Goal: Task Accomplishment & Management: Complete application form

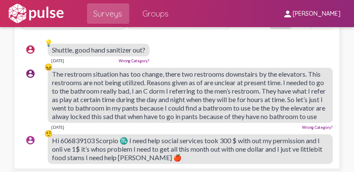
scroll to position [1389, 0]
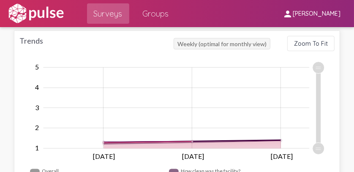
scroll to position [676, 0]
